Goal: Task Accomplishment & Management: Use online tool/utility

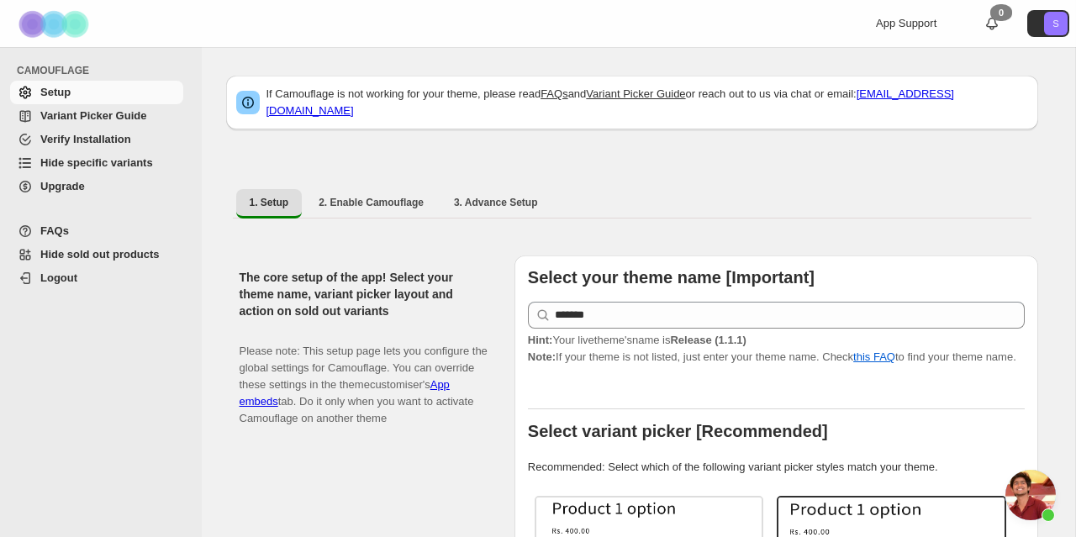
click at [102, 114] on span "Variant Picker Guide" at bounding box center [93, 115] width 106 height 13
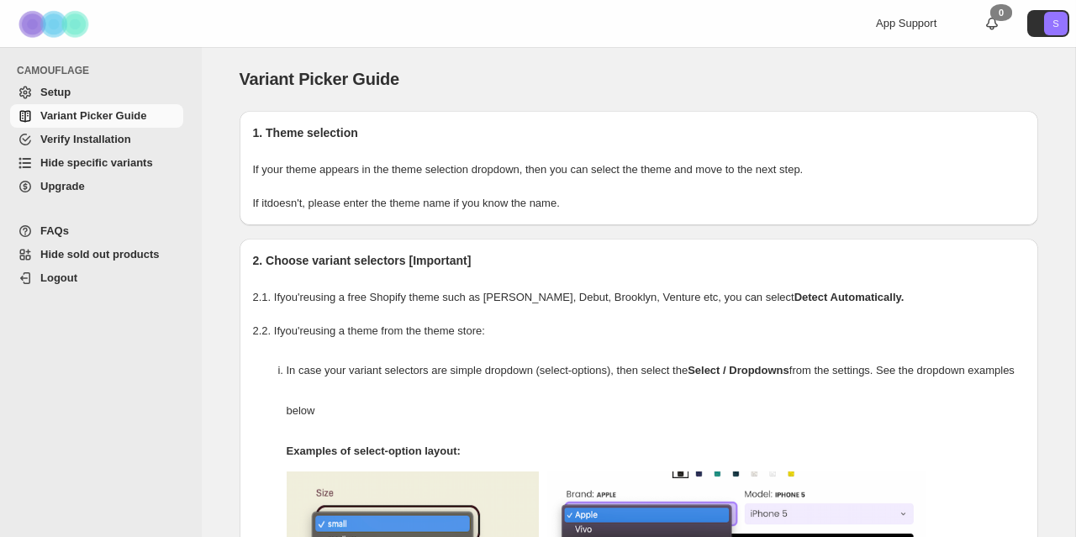
click at [85, 163] on span "Hide specific variants" at bounding box center [96, 162] width 113 height 13
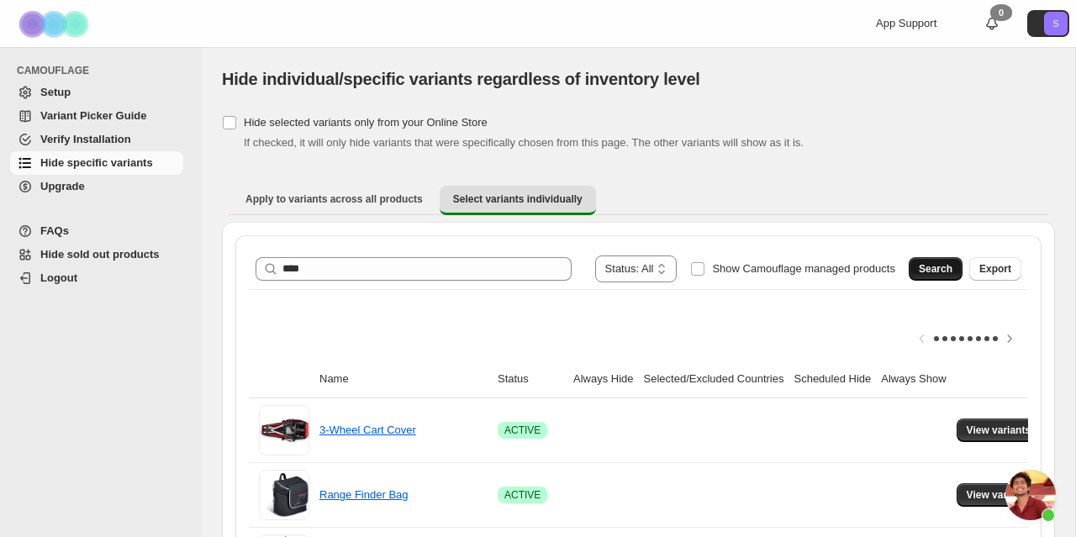
type input "****"
click at [939, 268] on span "Search" at bounding box center [936, 268] width 34 height 13
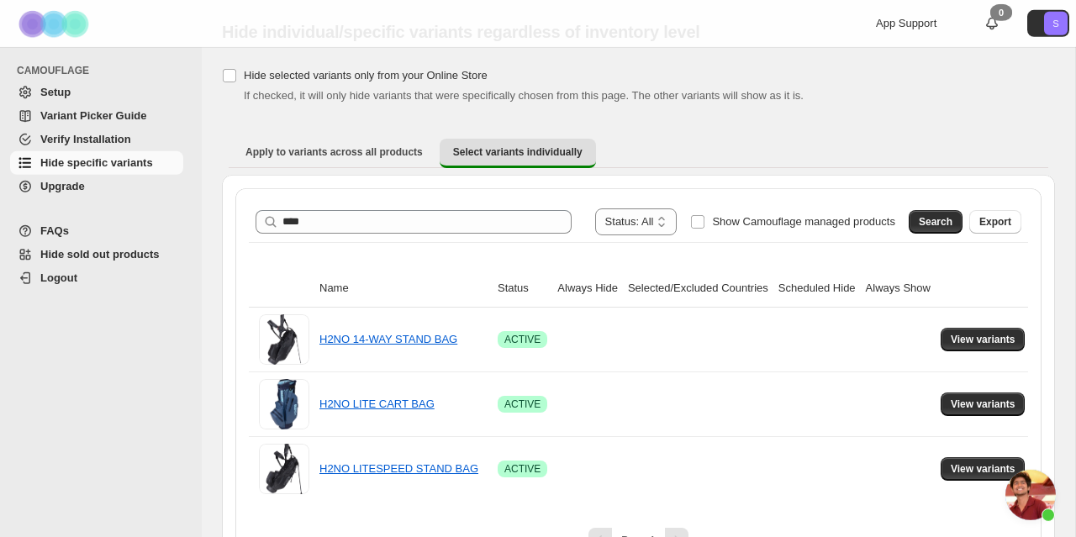
scroll to position [86, 0]
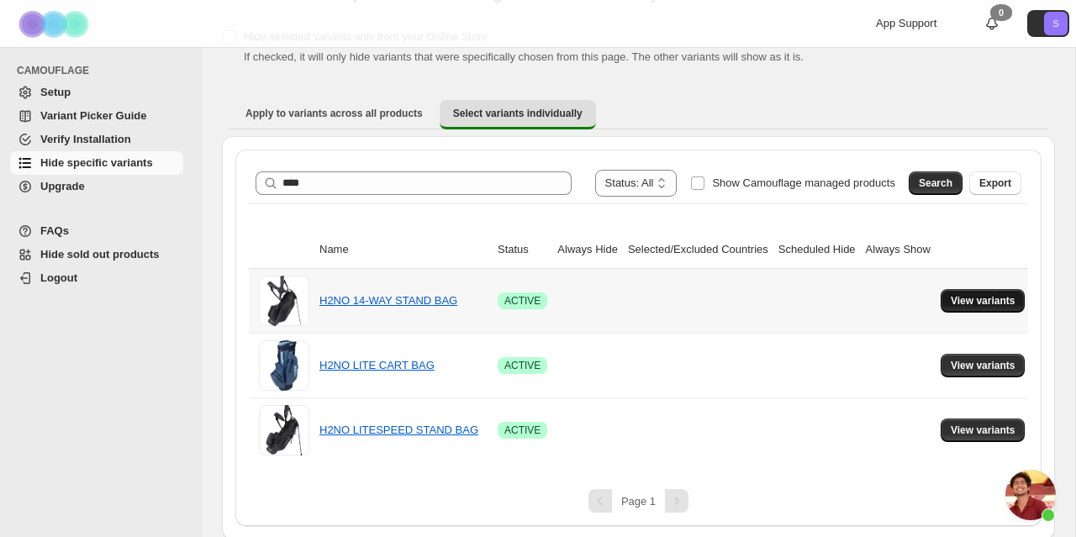
click at [969, 304] on span "View variants" at bounding box center [983, 300] width 65 height 13
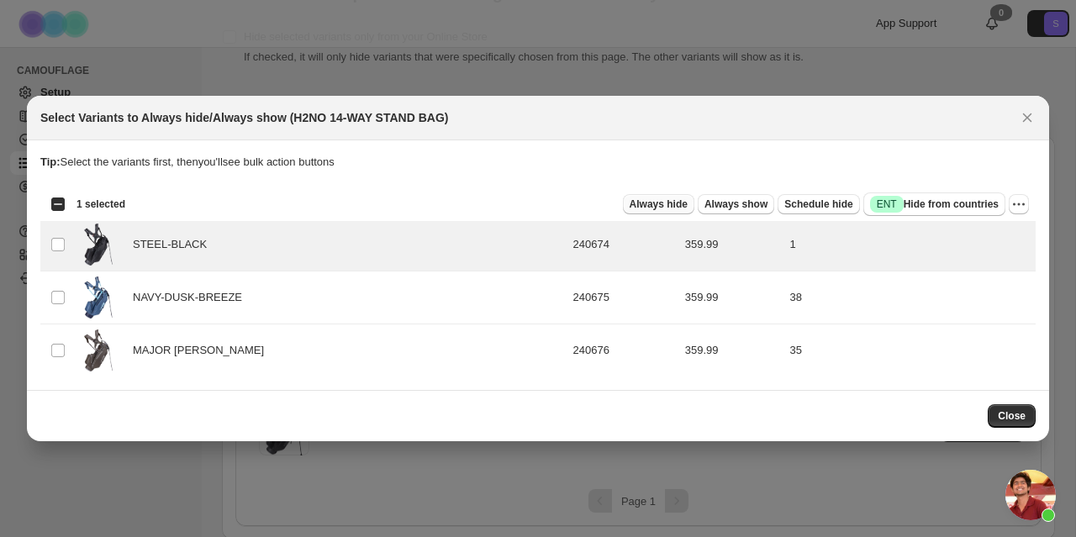
click at [680, 208] on span "Always hide" at bounding box center [659, 204] width 58 height 13
